Goal: Task Accomplishment & Management: Manage account settings

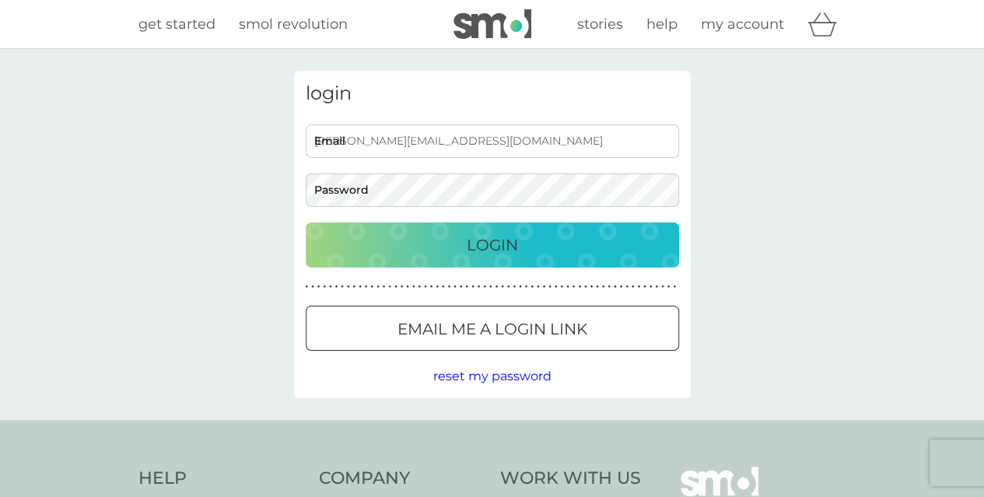
click at [492, 236] on p "Login" at bounding box center [491, 244] width 51 height 25
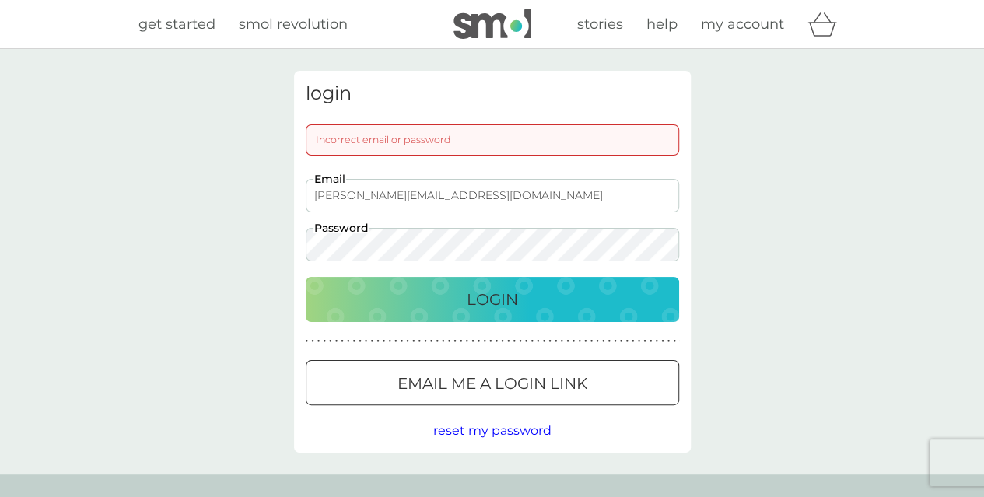
click at [459, 197] on input "[PERSON_NAME][EMAIL_ADDRESS][DOMAIN_NAME]" at bounding box center [492, 195] width 373 height 33
type input "[PERSON_NAME][EMAIL_ADDRESS][PERSON_NAME][DOMAIN_NAME]"
click at [482, 294] on p "Login" at bounding box center [491, 299] width 51 height 25
